Goal: Task Accomplishment & Management: Manage account settings

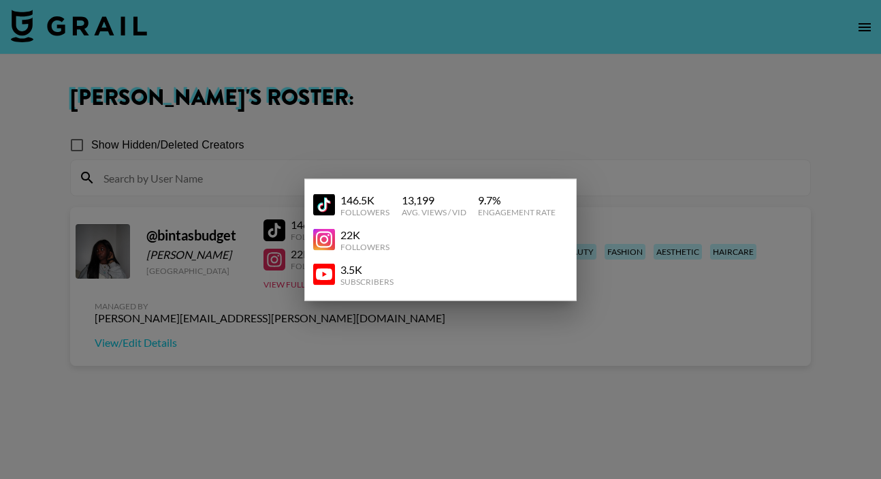
click at [261, 317] on div at bounding box center [440, 239] width 881 height 479
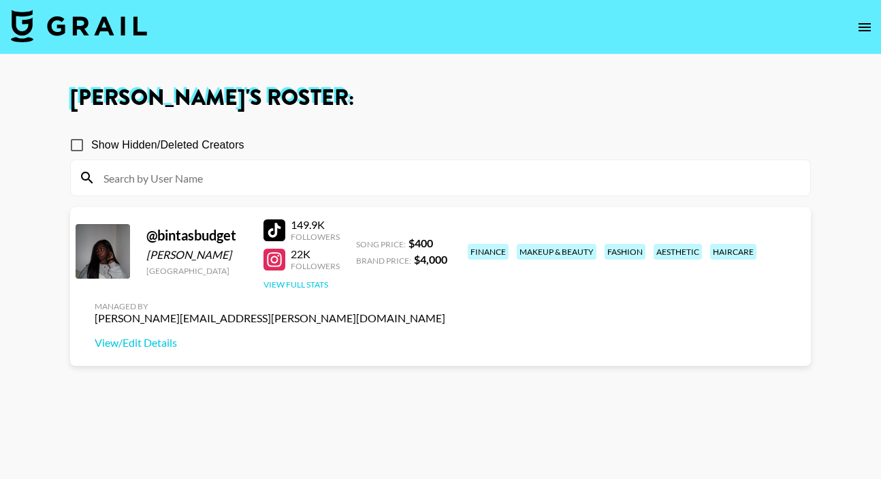
click at [308, 283] on button "View Full Stats" at bounding box center [295, 284] width 65 height 10
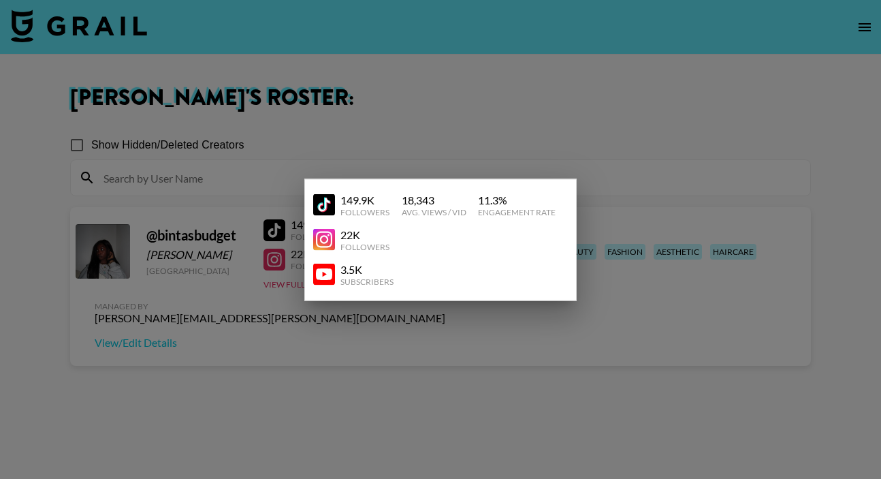
click at [292, 323] on div at bounding box center [440, 239] width 881 height 479
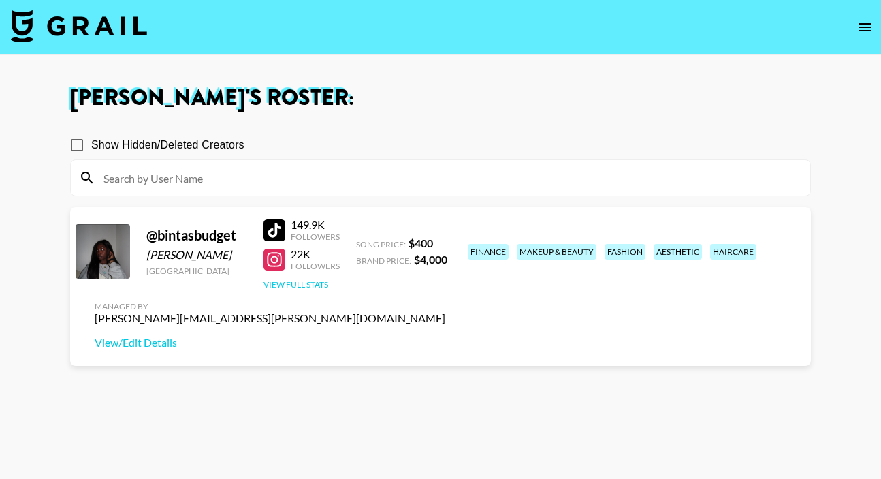
click at [306, 285] on button "View Full Stats" at bounding box center [295, 284] width 65 height 10
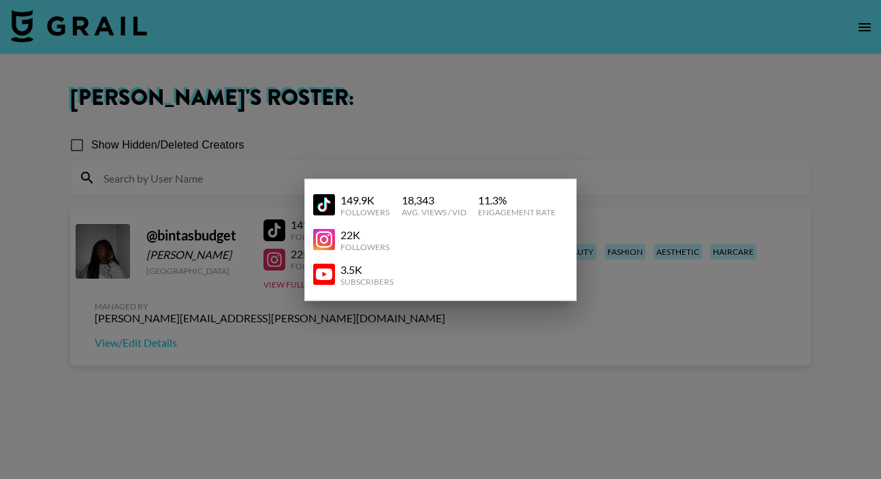
click at [492, 137] on div at bounding box center [440, 239] width 881 height 479
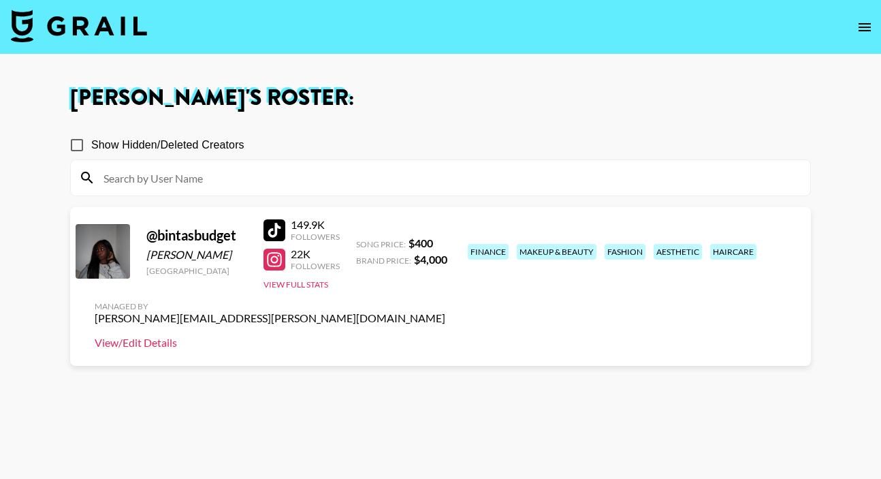
click at [445, 336] on link "View/Edit Details" at bounding box center [270, 343] width 351 height 14
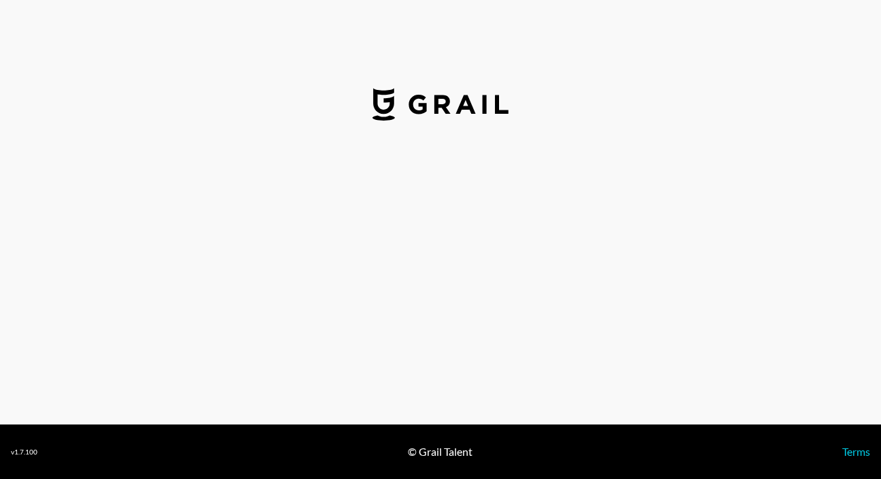
select select "USD"
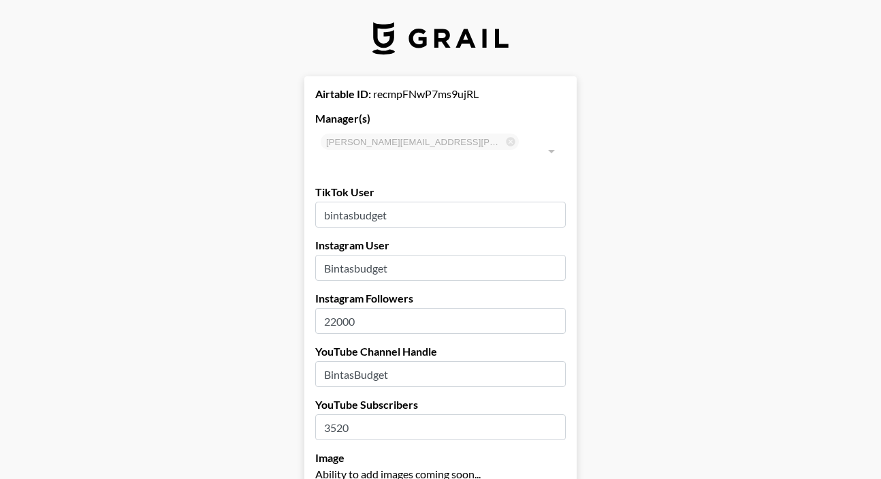
click at [336, 308] on input "22000" at bounding box center [440, 321] width 251 height 26
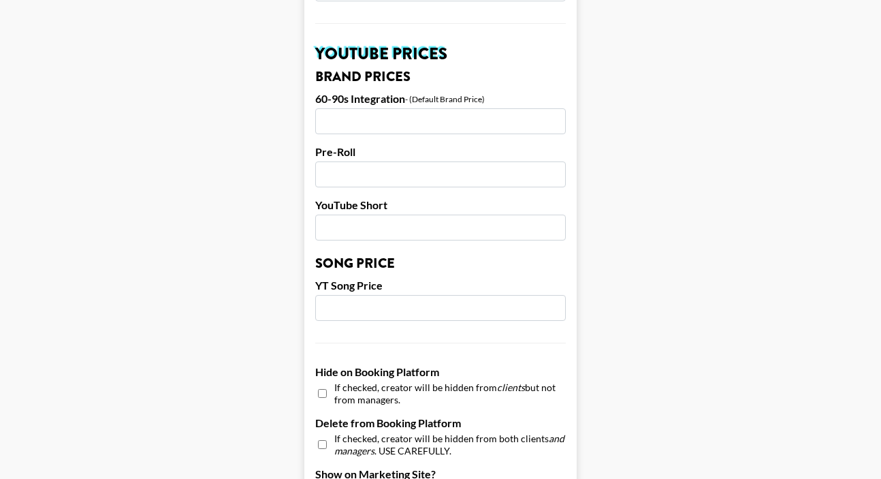
scroll to position [1368, 0]
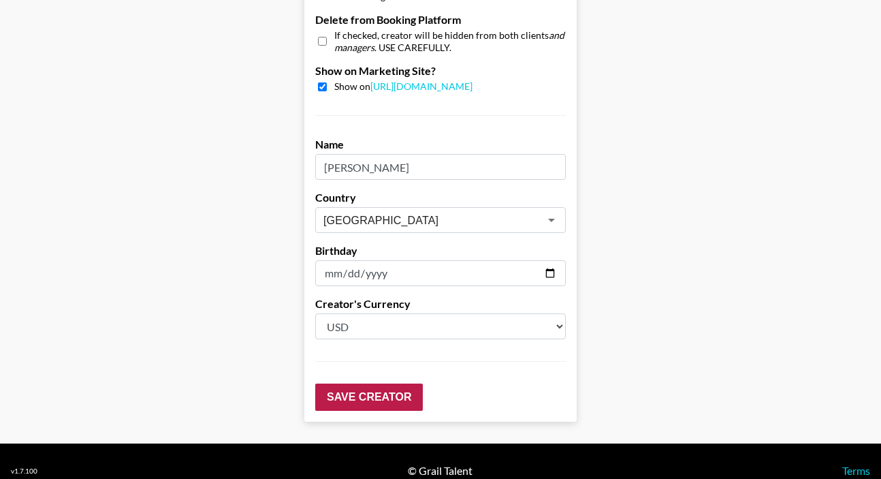
type input "33000"
click at [360, 383] on input "Save Creator" at bounding box center [369, 396] width 108 height 27
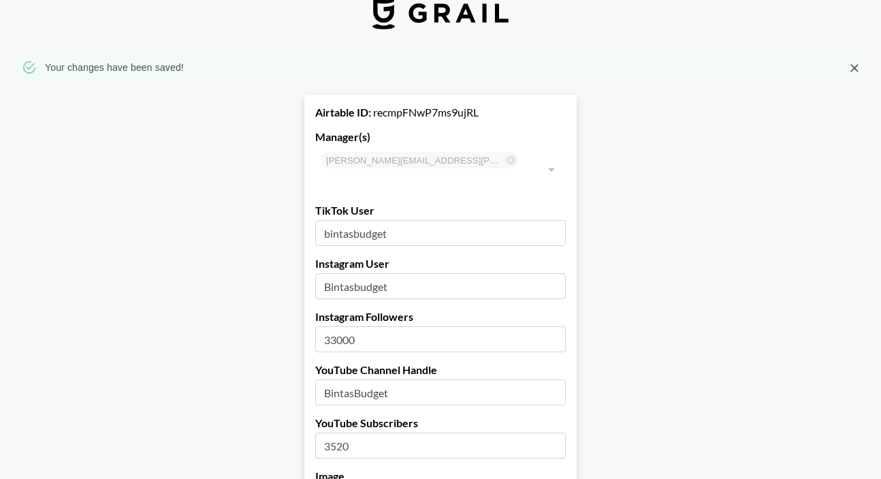
scroll to position [0, 0]
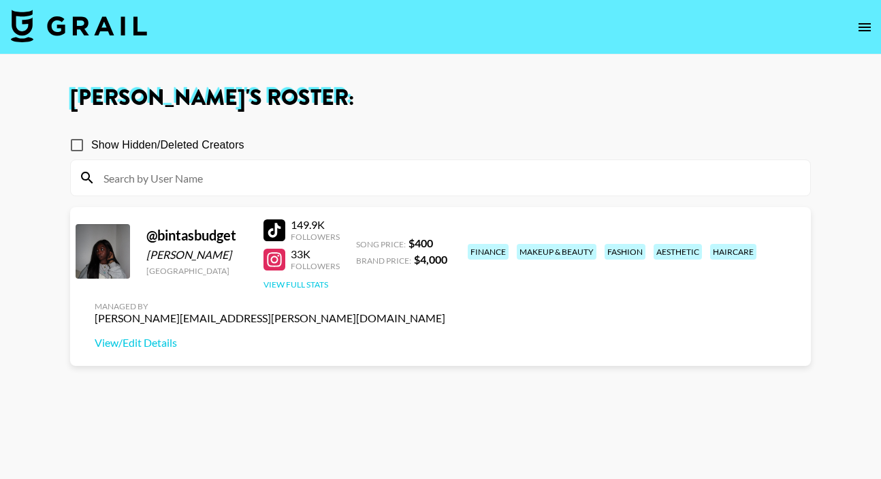
click at [299, 285] on button "View Full Stats" at bounding box center [295, 284] width 65 height 10
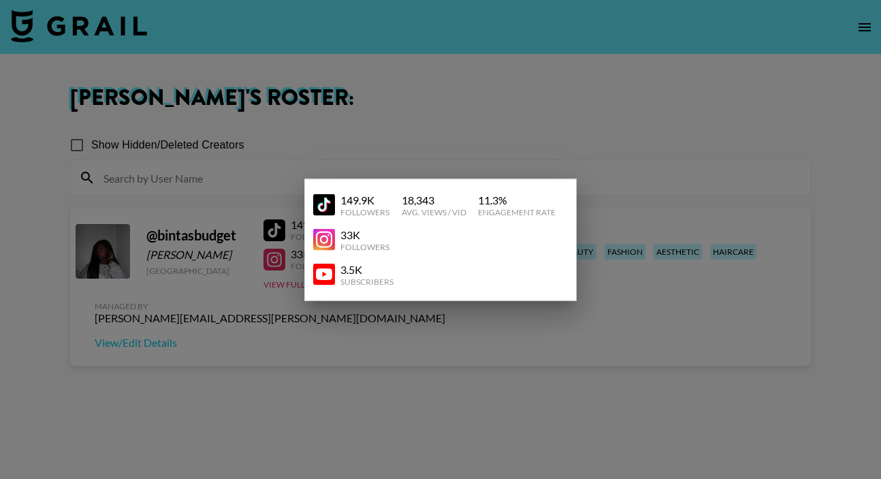
click at [302, 339] on div at bounding box center [440, 239] width 881 height 479
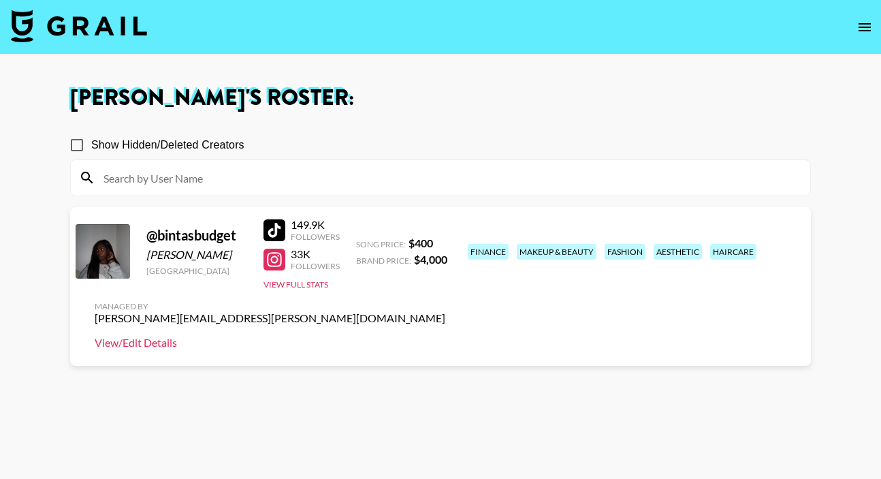
click at [445, 336] on link "View/Edit Details" at bounding box center [270, 343] width 351 height 14
click at [315, 281] on button "View Full Stats" at bounding box center [295, 284] width 65 height 10
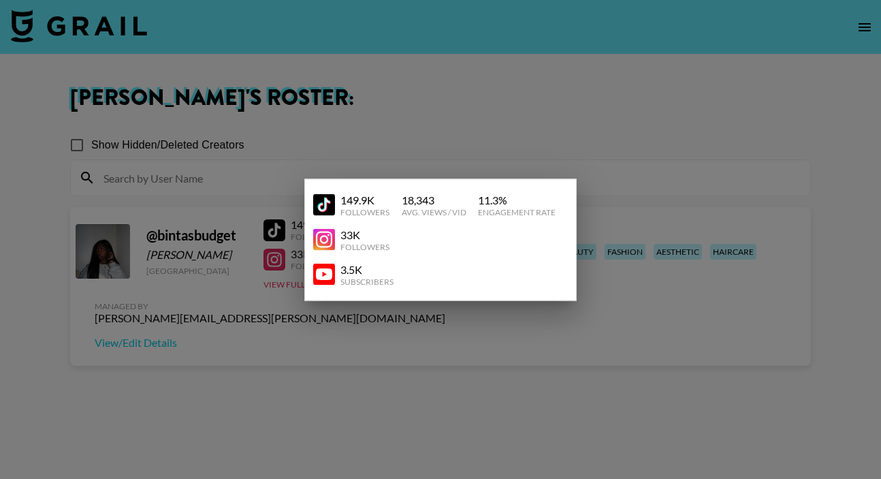
click at [338, 342] on div at bounding box center [440, 239] width 881 height 479
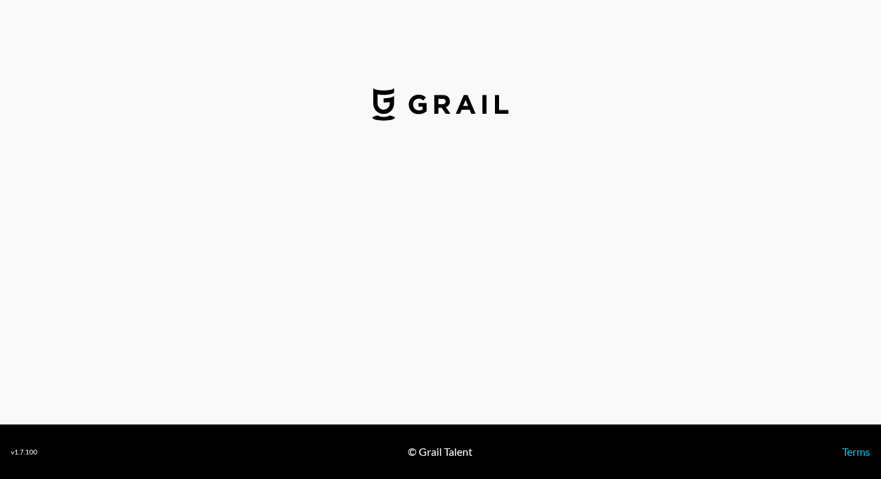
select select "USD"
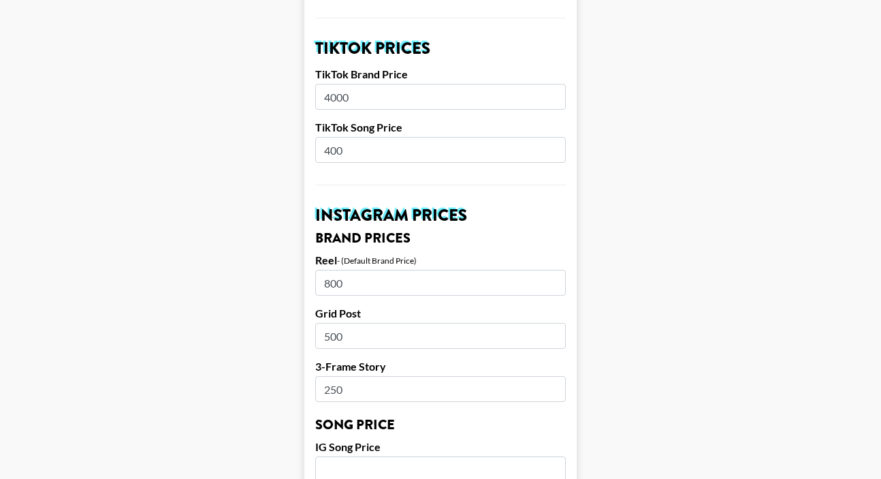
scroll to position [486, 0]
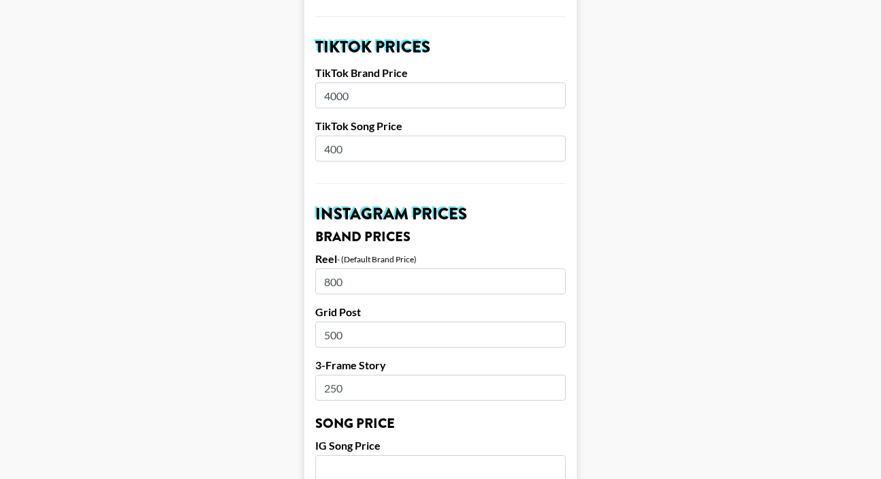
click at [330, 268] on input "800" at bounding box center [440, 281] width 251 height 26
type input "1000"
click at [329, 321] on input "500" at bounding box center [440, 334] width 251 height 26
type input "800"
click at [332, 374] on input "250" at bounding box center [440, 387] width 251 height 26
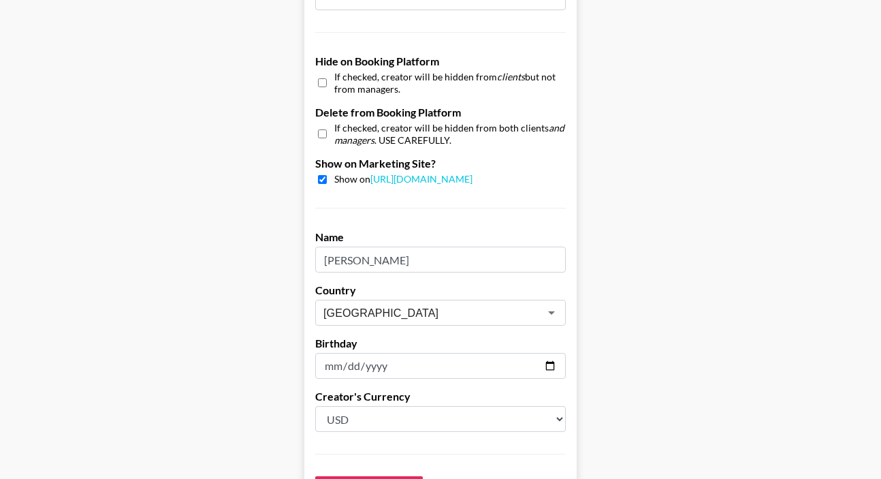
scroll to position [1368, 0]
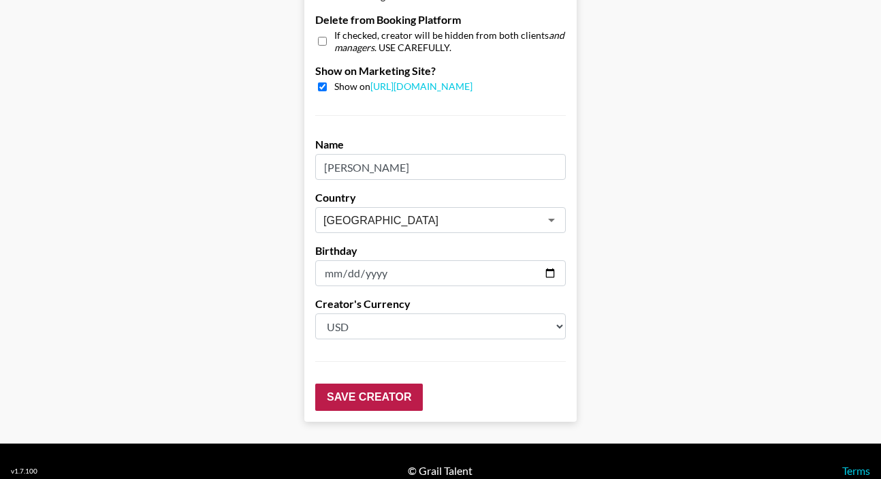
type input "350"
click at [379, 383] on input "Save Creator" at bounding box center [369, 396] width 108 height 27
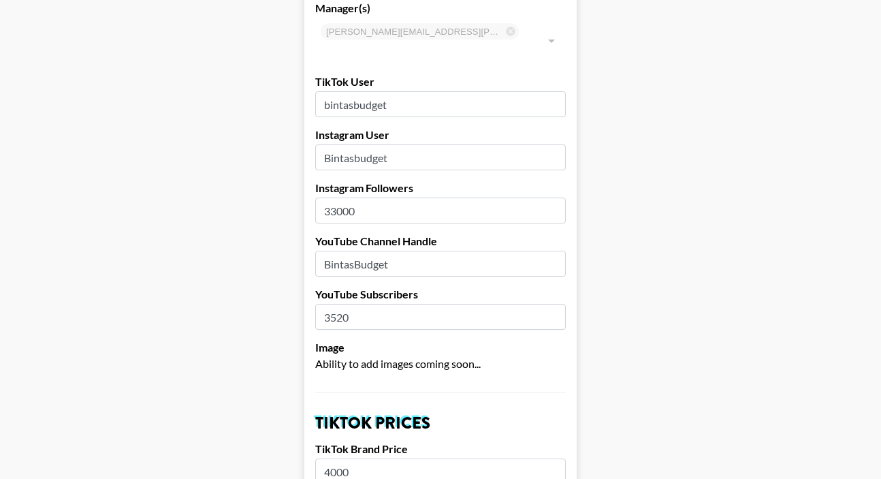
scroll to position [0, 0]
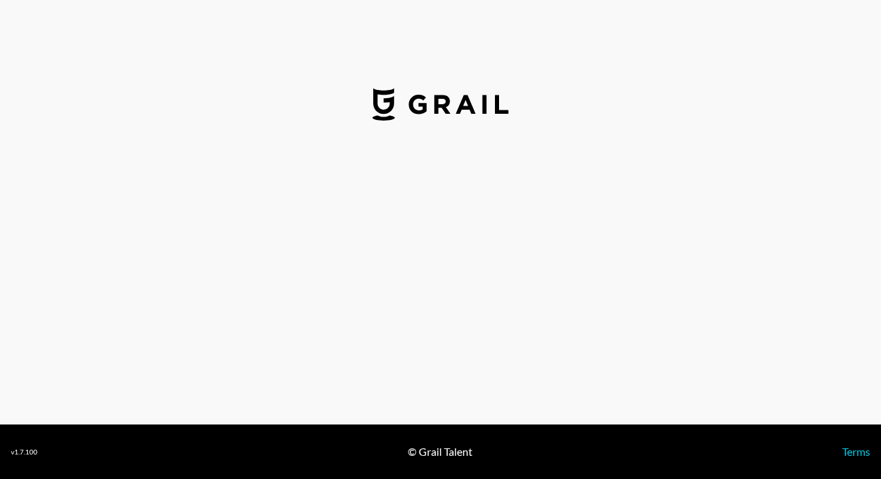
select select "USD"
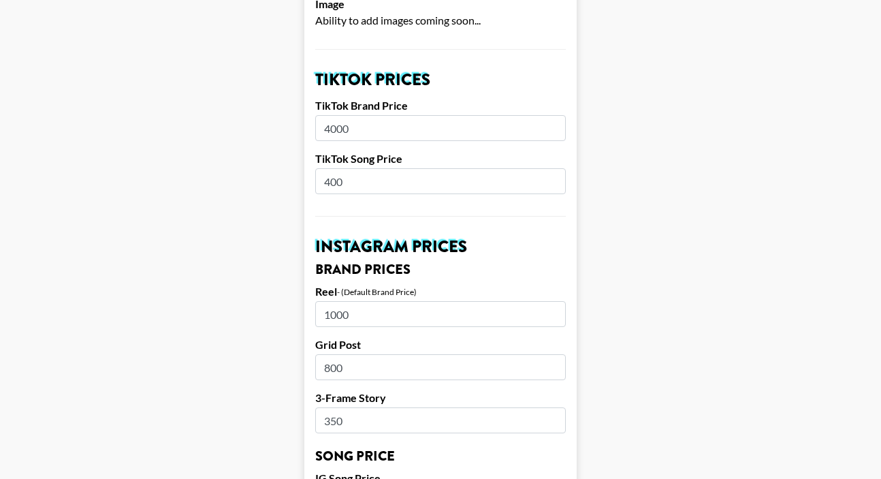
scroll to position [538, 0]
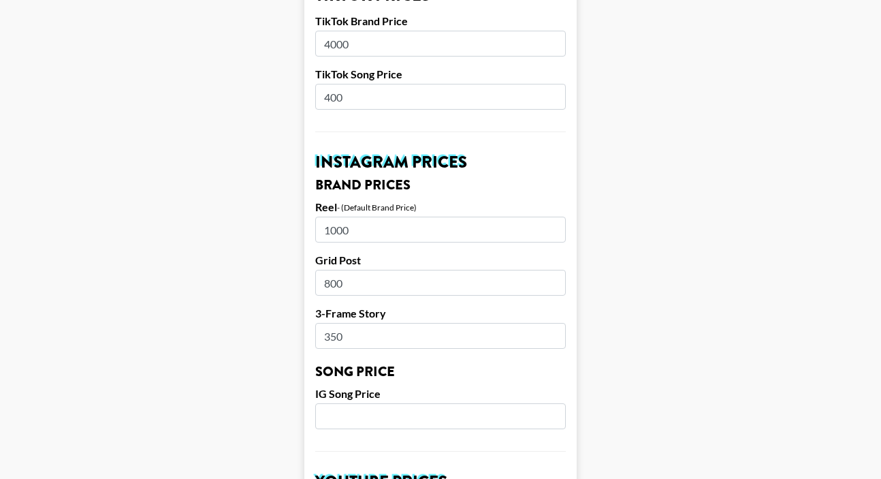
click at [337, 217] on input "1000" at bounding box center [440, 230] width 251 height 26
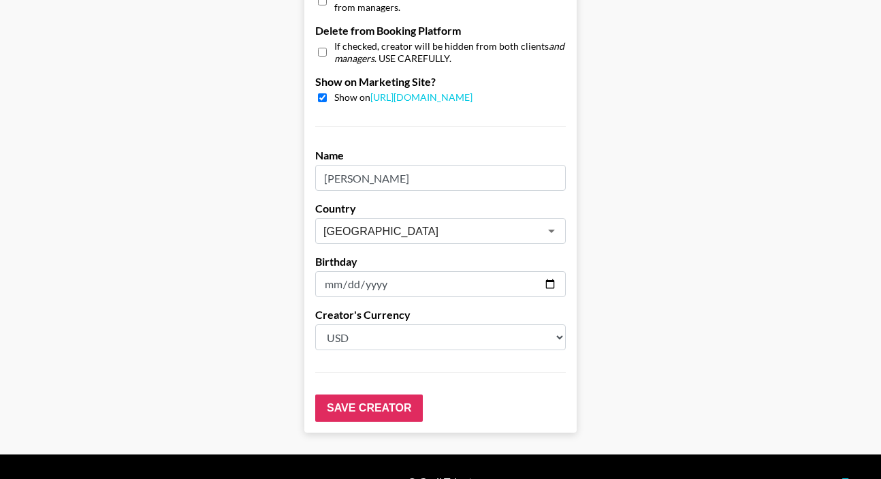
scroll to position [1368, 0]
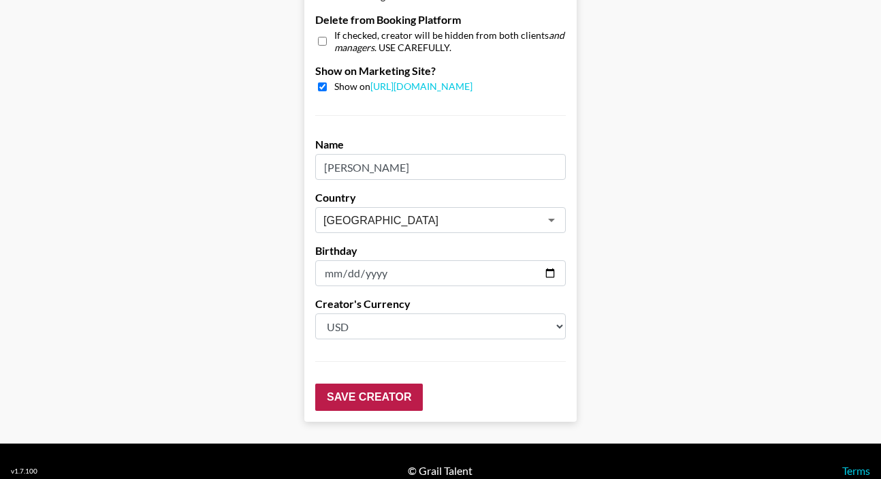
type input "1500"
click at [365, 383] on input "Save Creator" at bounding box center [369, 396] width 108 height 27
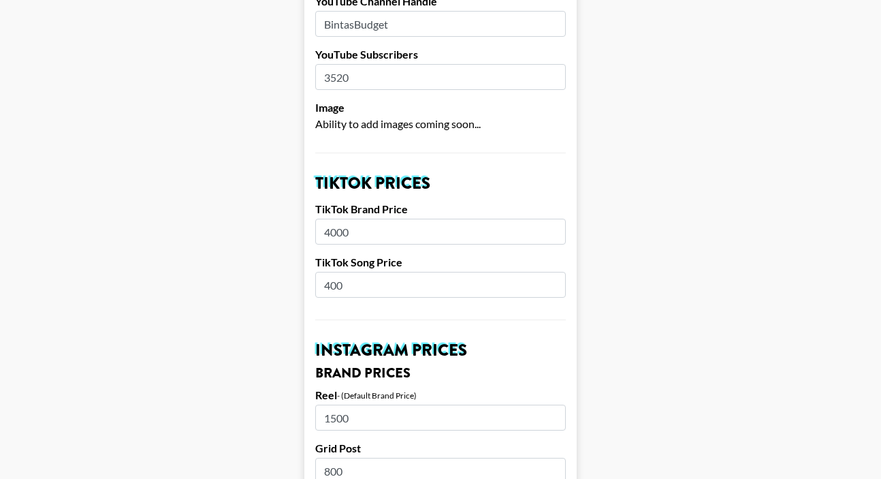
scroll to position [0, 0]
